Goal: Task Accomplishment & Management: Complete application form

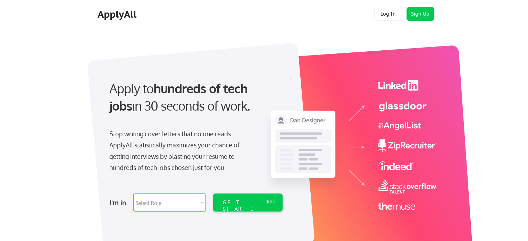
scroll to position [35, 0]
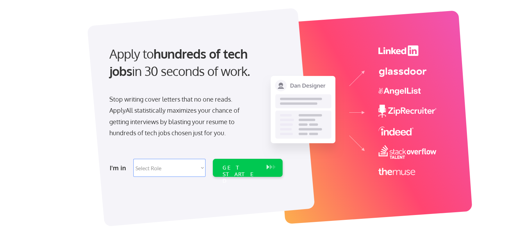
click at [191, 165] on select "Select Role Software Engineering Product Management Customer Success Sales UI/U…" at bounding box center [169, 168] width 72 height 18
select select ""data_science___analytics""
click at [133, 159] on select "Select Role Software Engineering Product Management Customer Success Sales UI/U…" at bounding box center [169, 168] width 72 height 18
select select ""data_science___analytics""
click at [236, 167] on div "GET STARTED" at bounding box center [241, 175] width 37 height 20
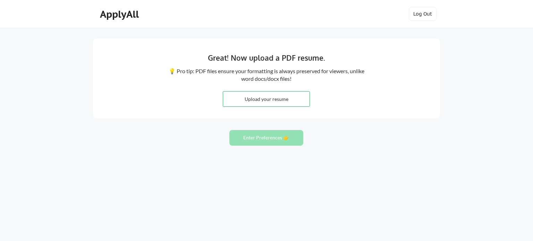
click at [266, 105] on input "file" at bounding box center [266, 99] width 86 height 15
type input "C:\fakepath\[PERSON_NAME] - Data Analyst - Professional Summary (1).pdf"
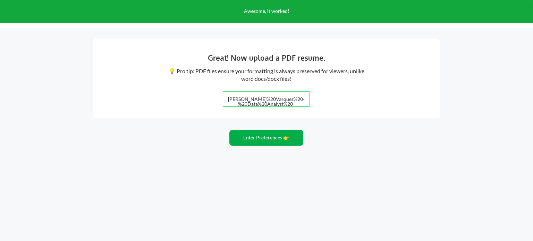
click at [244, 134] on button "Enter Preferences 👉" at bounding box center [267, 138] width 74 height 16
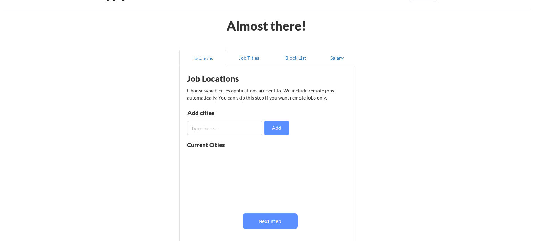
scroll to position [35, 0]
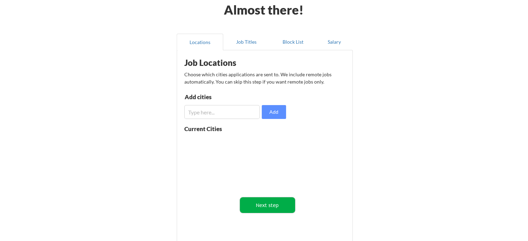
click at [262, 203] on button "Next step" at bounding box center [267, 206] width 55 height 16
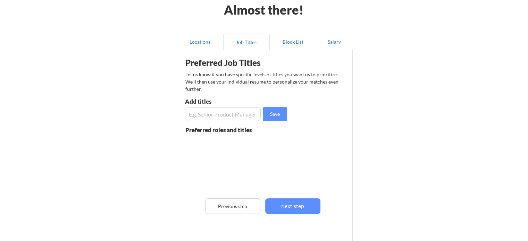
click at [217, 118] on input "input" at bounding box center [223, 114] width 76 height 14
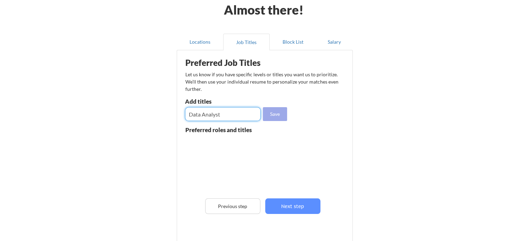
type input "Data Analyst"
click at [269, 116] on button "Save" at bounding box center [275, 114] width 24 height 14
click at [222, 116] on input "input" at bounding box center [223, 114] width 76 height 14
type input "Junior Data Analyst"
click at [264, 114] on button "Save" at bounding box center [275, 114] width 24 height 14
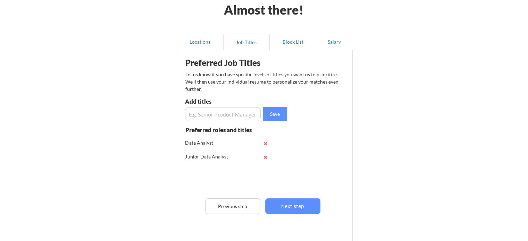
click at [231, 115] on input "input" at bounding box center [223, 114] width 76 height 14
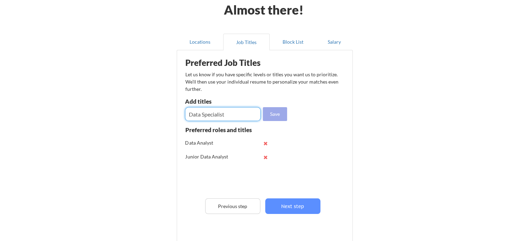
type input "Data Specialist"
click at [272, 117] on button "Save" at bounding box center [275, 114] width 24 height 14
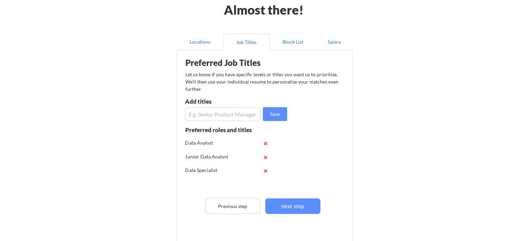
click at [228, 111] on input "input" at bounding box center [223, 114] width 76 height 14
click at [211, 114] on input "input" at bounding box center [223, 114] width 76 height 14
click at [246, 114] on input "input" at bounding box center [223, 114] width 76 height 14
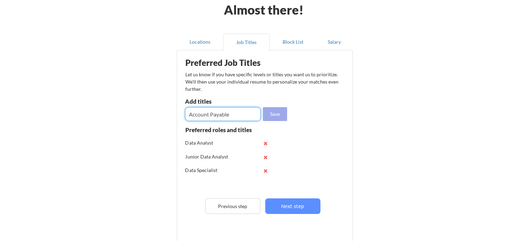
type input "Account Payable"
click at [273, 115] on button "Save" at bounding box center [275, 114] width 24 height 14
click at [220, 113] on input "input" at bounding box center [223, 114] width 76 height 14
type input "Account Receivable"
click at [272, 114] on button "Save" at bounding box center [275, 114] width 24 height 14
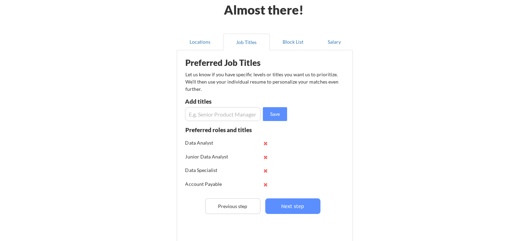
click at [217, 115] on input "input" at bounding box center [223, 114] width 76 height 14
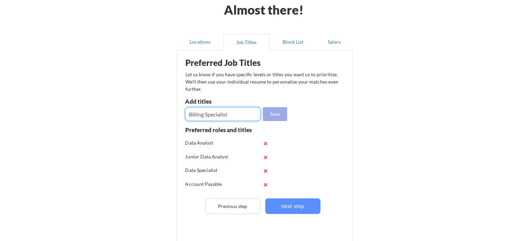
type input "Billing Specialist"
click at [274, 116] on button "Save" at bounding box center [275, 114] width 24 height 14
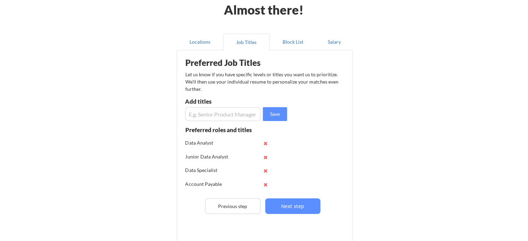
click at [224, 117] on input "input" at bounding box center [223, 114] width 76 height 14
type input "Excel"
click at [283, 112] on button "Save" at bounding box center [275, 114] width 24 height 14
click at [296, 203] on button "Next step" at bounding box center [292, 207] width 55 height 16
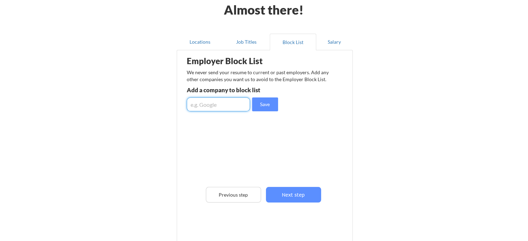
click at [205, 100] on input "input" at bounding box center [218, 105] width 63 height 14
type input "a"
type input "Alia Service"
click at [265, 106] on button "Save" at bounding box center [265, 105] width 26 height 14
click at [216, 108] on input "input" at bounding box center [218, 105] width 63 height 14
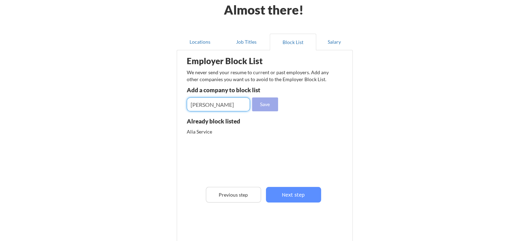
type input "[PERSON_NAME]"
click at [260, 105] on button "Save" at bounding box center [265, 105] width 26 height 14
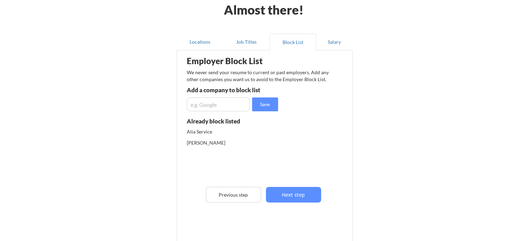
click at [198, 107] on input "input" at bounding box center [218, 105] width 63 height 14
type input "Trax"
click at [260, 102] on button "Save" at bounding box center [265, 105] width 26 height 14
click at [219, 102] on input "input" at bounding box center [218, 105] width 63 height 14
type input "Shopkick"
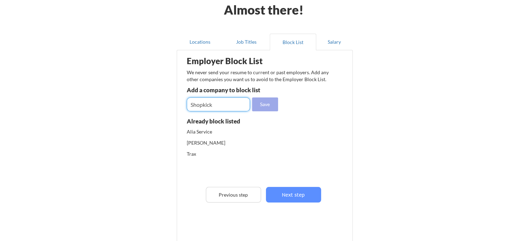
click at [257, 105] on button "Save" at bounding box center [265, 105] width 26 height 14
click at [225, 107] on input "input" at bounding box center [218, 105] width 63 height 14
type input "Voov"
click at [260, 109] on button "Save" at bounding box center [265, 105] width 26 height 14
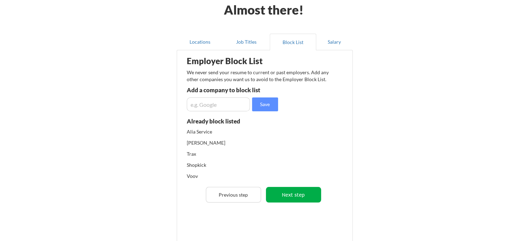
click at [289, 194] on button "Next step" at bounding box center [293, 195] width 55 height 16
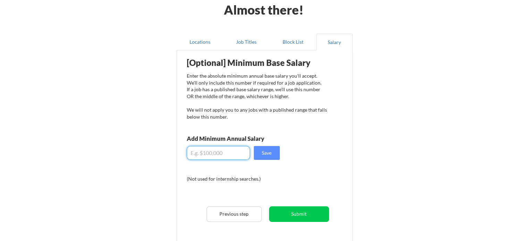
click at [203, 150] on input "input" at bounding box center [218, 153] width 63 height 14
drag, startPoint x: 196, startPoint y: 155, endPoint x: 232, endPoint y: 158, distance: 36.6
click at [232, 158] on input "input" at bounding box center [218, 153] width 63 height 14
type input "$3"
type input "$24,000"
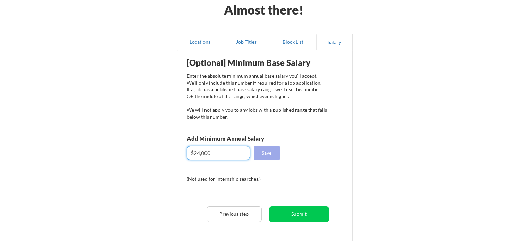
click at [260, 152] on button "Save" at bounding box center [267, 153] width 26 height 14
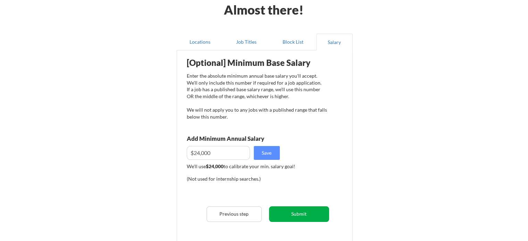
click at [289, 213] on button "Submit" at bounding box center [299, 215] width 60 height 16
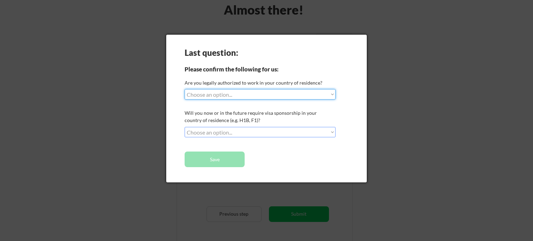
click at [223, 98] on select "Choose an option... Yes, I am a US Citizen Yes, I am a Canadian Citizen Yes, I …" at bounding box center [260, 94] width 151 height 10
select select ""yes__i_am_an_other_permanent_resident""
click at [185, 89] on select "Choose an option... Yes, I am a US Citizen Yes, I am a Canadian Citizen Yes, I …" at bounding box center [260, 94] width 151 height 10
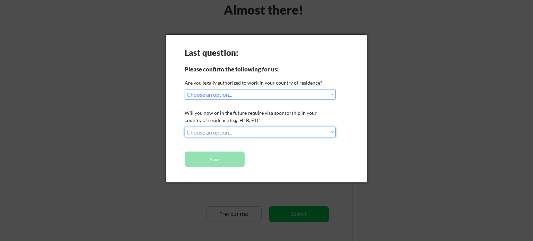
click at [230, 132] on select "Choose an option... No, I will not need sponsorship Yes, I will need sponsorship" at bounding box center [260, 132] width 151 height 10
select select ""no__i_will_not_need_sponsorship""
click at [185, 127] on select "Choose an option... No, I will not need sponsorship Yes, I will need sponsorship" at bounding box center [260, 132] width 151 height 10
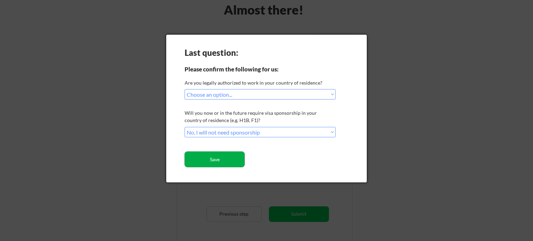
click at [225, 158] on button "Save" at bounding box center [215, 160] width 60 height 16
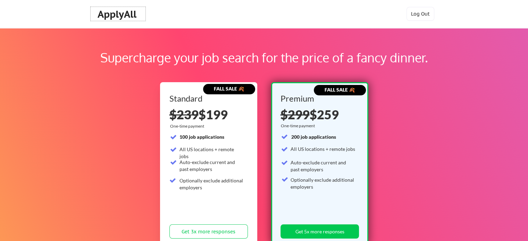
click at [120, 14] on div "ApplyAll" at bounding box center [118, 14] width 41 height 12
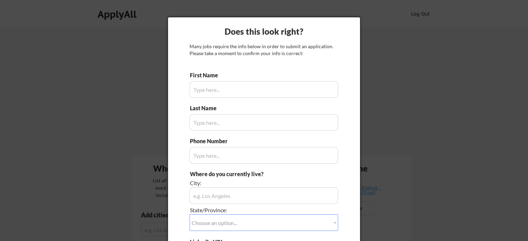
click at [223, 99] on div "First Name Last Name Phone Number Where do you currently live? City: State/Prov…" at bounding box center [264, 189] width 149 height 234
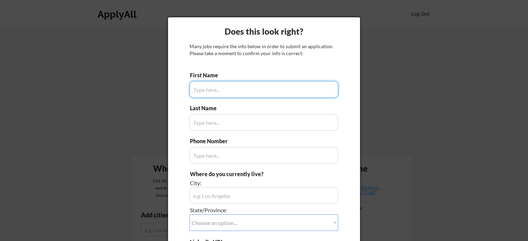
click at [221, 93] on input "input" at bounding box center [264, 89] width 149 height 17
type input "[PERSON_NAME]"
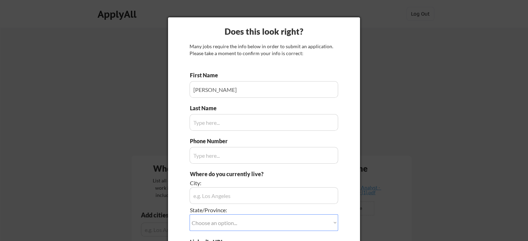
click at [219, 119] on input "input" at bounding box center [264, 122] width 149 height 17
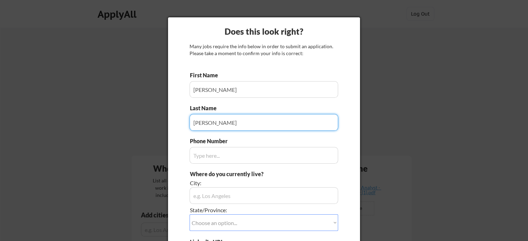
type input "[PERSON_NAME]"
click at [216, 159] on input "input" at bounding box center [264, 155] width 149 height 17
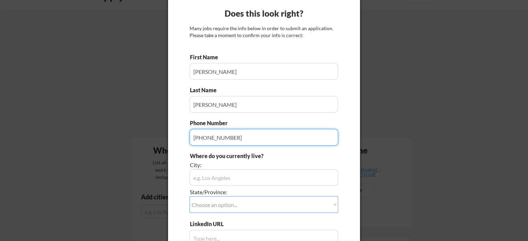
scroll to position [35, 0]
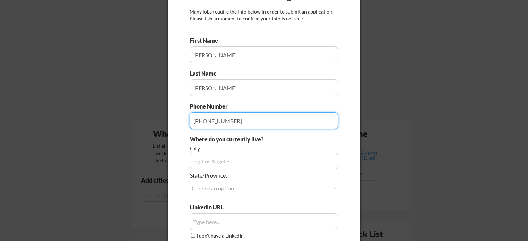
type input "[PHONE_NUMBER]"
click at [221, 161] on input "input" at bounding box center [264, 161] width 149 height 17
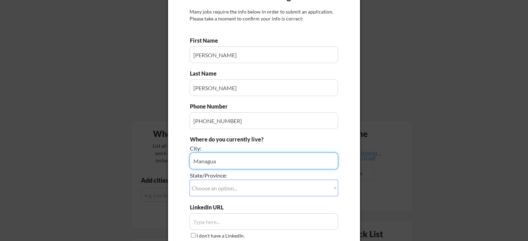
type input "Managua"
click at [216, 192] on select "Choose an option... Other/Not Applicable [US_STATE] [US_STATE] [GEOGRAPHIC_DATA…" at bounding box center [264, 188] width 149 height 17
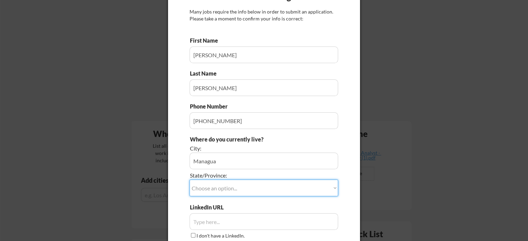
select select ""Other/Not Applicable""
click at [190, 180] on select "Choose an option... Other/Not Applicable [US_STATE] [US_STATE] [GEOGRAPHIC_DATA…" at bounding box center [264, 188] width 149 height 17
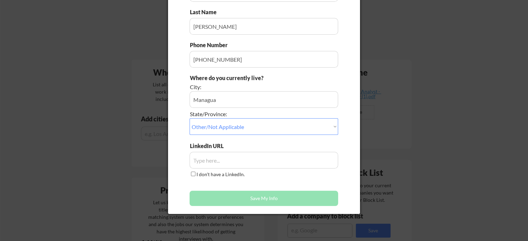
scroll to position [104, 0]
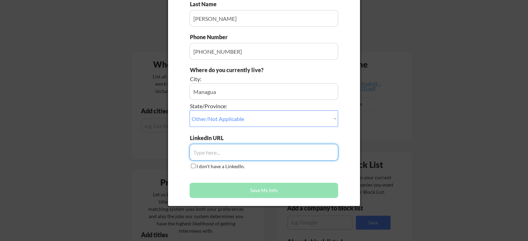
click at [226, 156] on input "input" at bounding box center [264, 152] width 149 height 17
paste input "[URL][DOMAIN_NAME]"
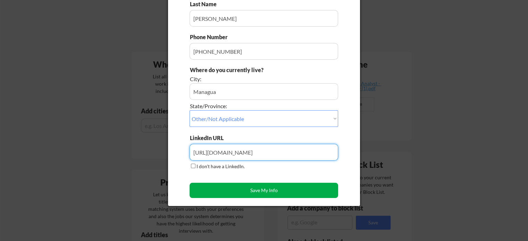
type input "[URL][DOMAIN_NAME]"
click at [237, 187] on button "Save My Info" at bounding box center [264, 190] width 149 height 15
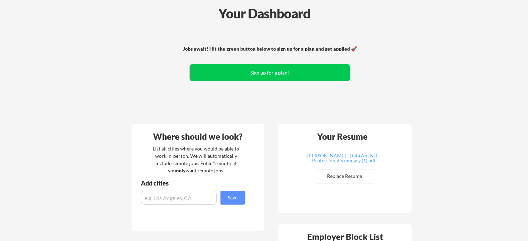
scroll to position [0, 0]
